Goal: Transaction & Acquisition: Book appointment/travel/reservation

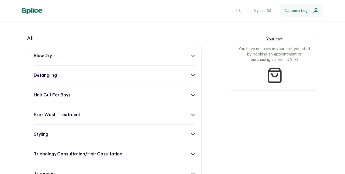
scroll to position [208, 0]
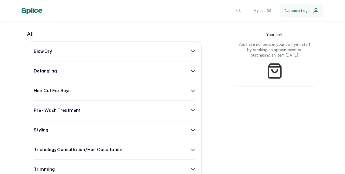
click at [191, 53] on icon at bounding box center [193, 52] width 4 height 4
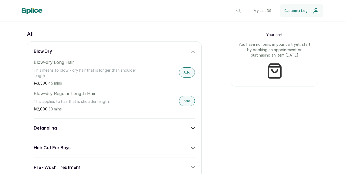
click at [191, 53] on icon at bounding box center [193, 52] width 4 height 4
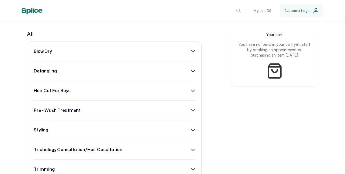
click at [191, 73] on icon at bounding box center [193, 71] width 4 height 4
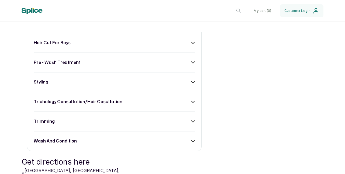
scroll to position [461, 0]
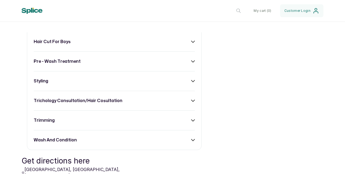
click at [190, 43] on div "hair cut for boys" at bounding box center [114, 42] width 161 height 6
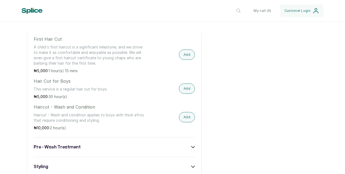
scroll to position [467, 0]
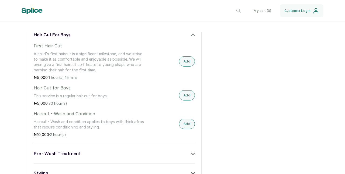
click at [191, 37] on icon at bounding box center [193, 35] width 4 height 4
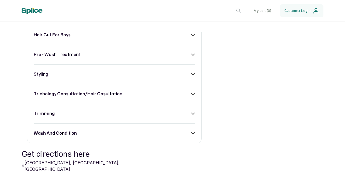
click at [191, 75] on icon at bounding box center [193, 74] width 4 height 4
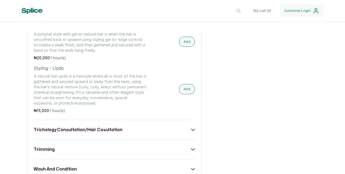
scroll to position [1018, 0]
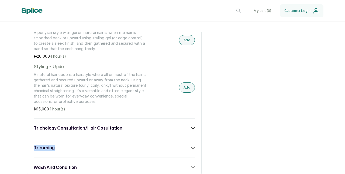
drag, startPoint x: 337, startPoint y: 150, endPoint x: 336, endPoint y: 123, distance: 26.4
drag, startPoint x: 343, startPoint y: 143, endPoint x: 262, endPoint y: 130, distance: 81.8
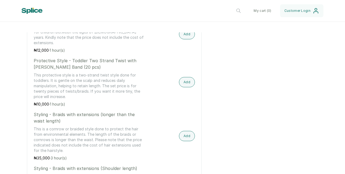
scroll to position [537, 0]
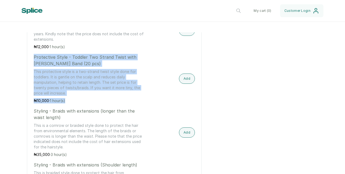
drag, startPoint x: 34, startPoint y: 54, endPoint x: 111, endPoint y: 98, distance: 88.8
click at [111, 98] on div "Protective Style - Toddler Two Strand Twist with [PERSON_NAME] Band (20 pcs) Th…" at bounding box center [90, 79] width 113 height 50
copy div "Protective Style - Toddler Two Strand Twist with [PERSON_NAME] Band (20 pcs) Th…"
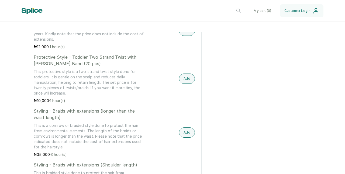
click at [222, 129] on div "All blow dry detangling Braid Takedown and Detangling Braid Takedown and Detang…" at bounding box center [172, 174] width 291 height 967
click at [34, 11] on icon at bounding box center [35, 11] width 16 height 6
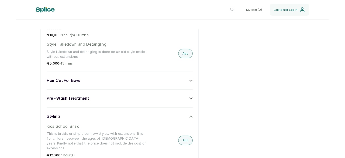
scroll to position [1, 0]
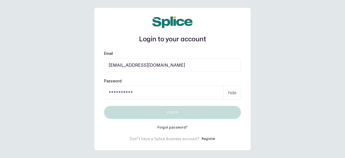
click at [143, 91] on input "Password" at bounding box center [164, 92] width 120 height 13
